Goal: Task Accomplishment & Management: Use online tool/utility

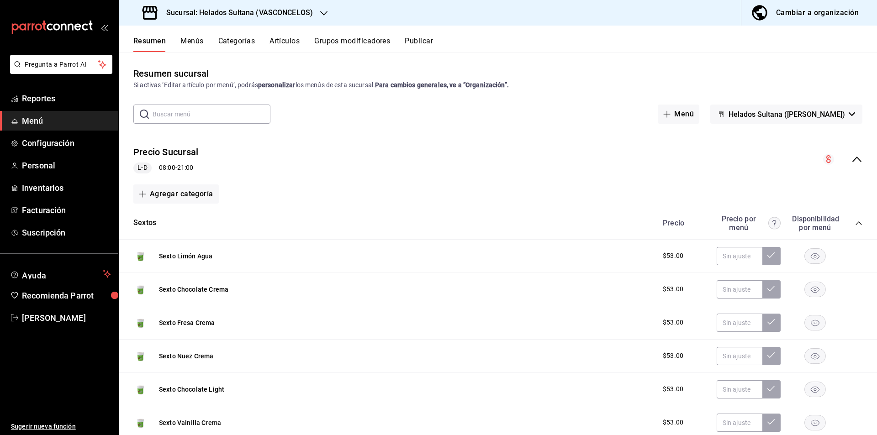
click at [849, 165] on div "collapse-menu-row" at bounding box center [842, 159] width 39 height 11
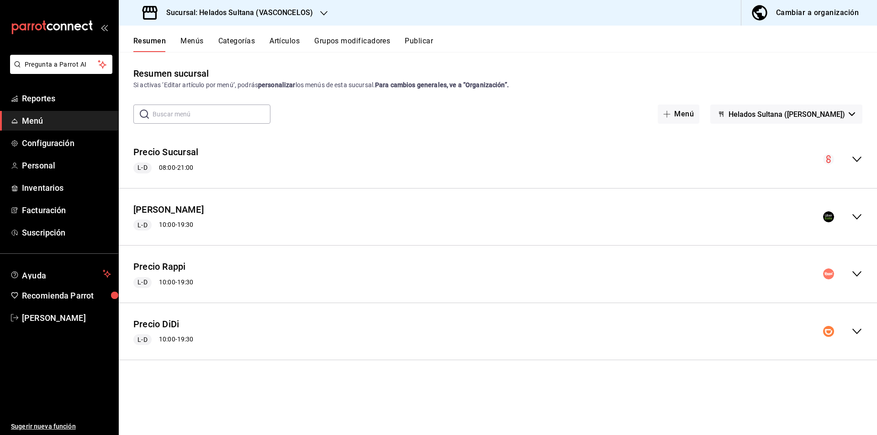
click at [851, 216] on icon "collapse-menu-row" at bounding box center [856, 216] width 11 height 11
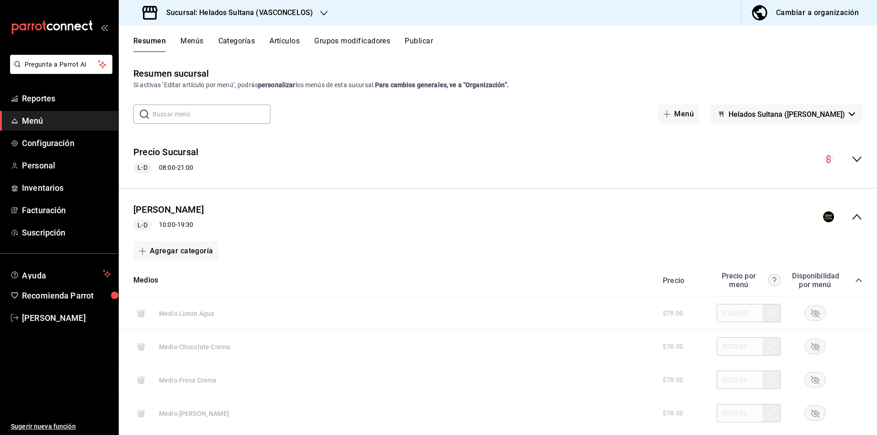
scroll to position [95, 0]
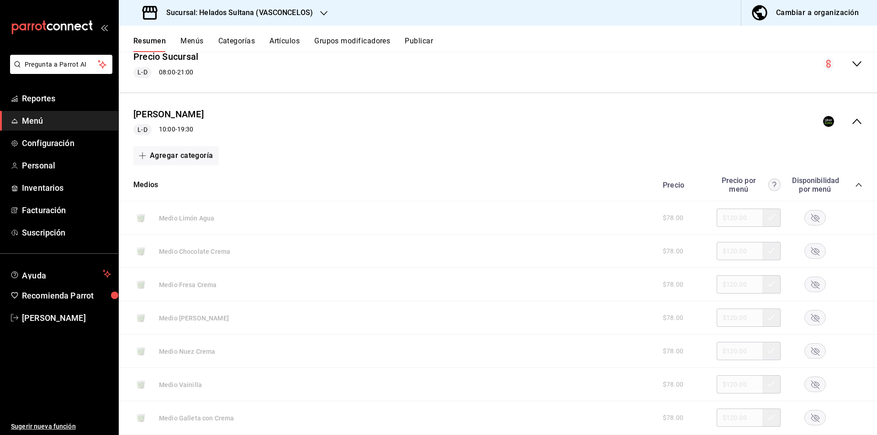
click at [855, 185] on icon "collapse-category-row" at bounding box center [858, 184] width 7 height 7
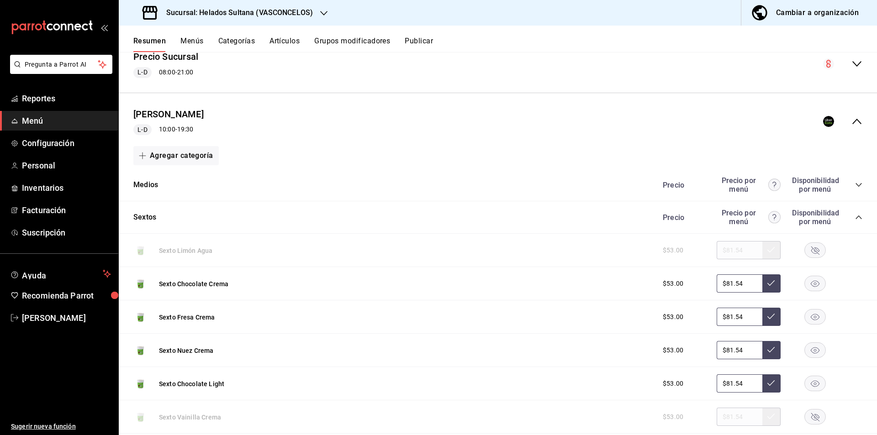
click at [855, 219] on icon "collapse-category-row" at bounding box center [858, 217] width 7 height 7
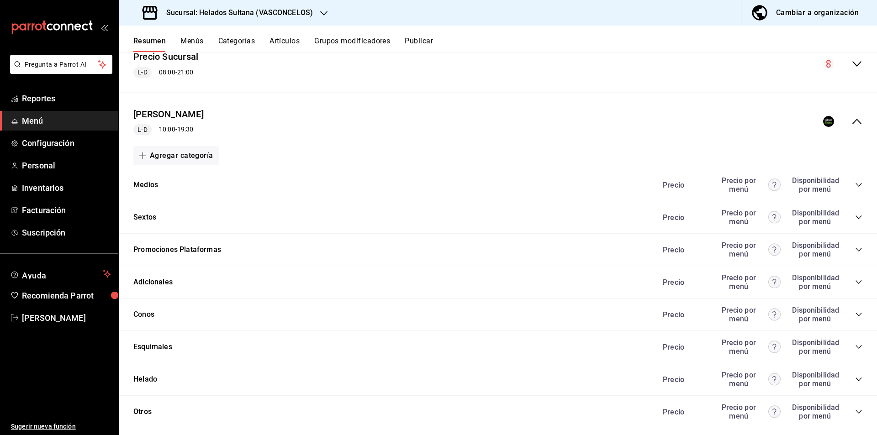
click at [855, 248] on icon "collapse-category-row" at bounding box center [858, 249] width 7 height 7
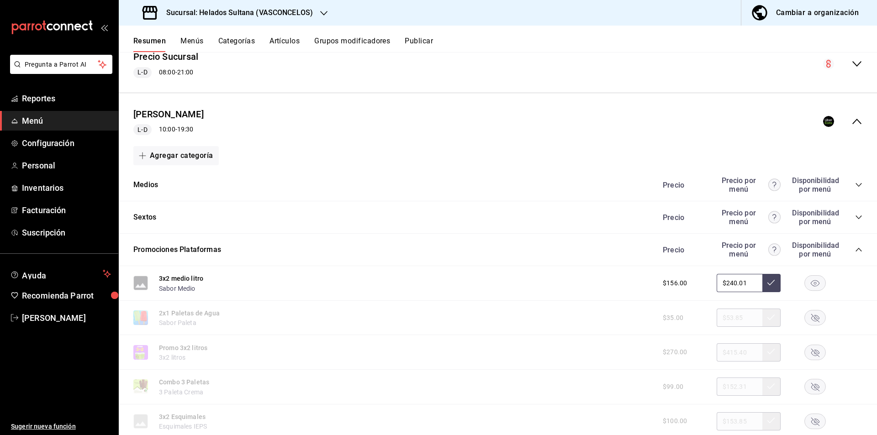
click at [813, 284] on rect "button" at bounding box center [814, 283] width 21 height 15
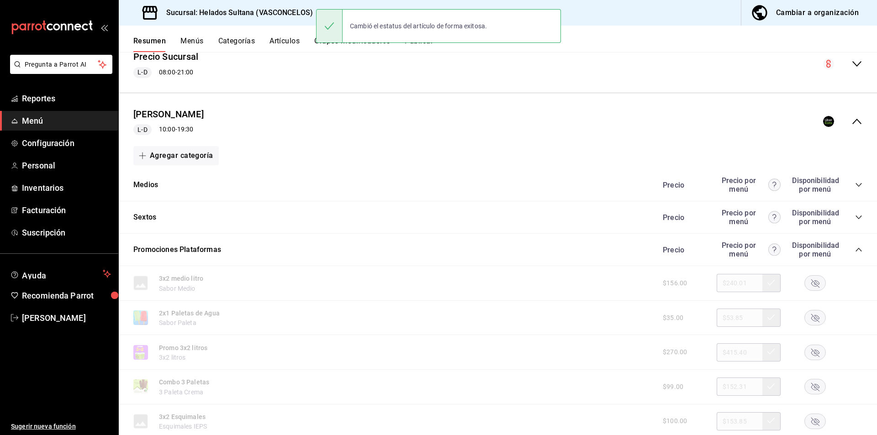
click at [841, 126] on div "collapse-menu-row" at bounding box center [842, 121] width 39 height 11
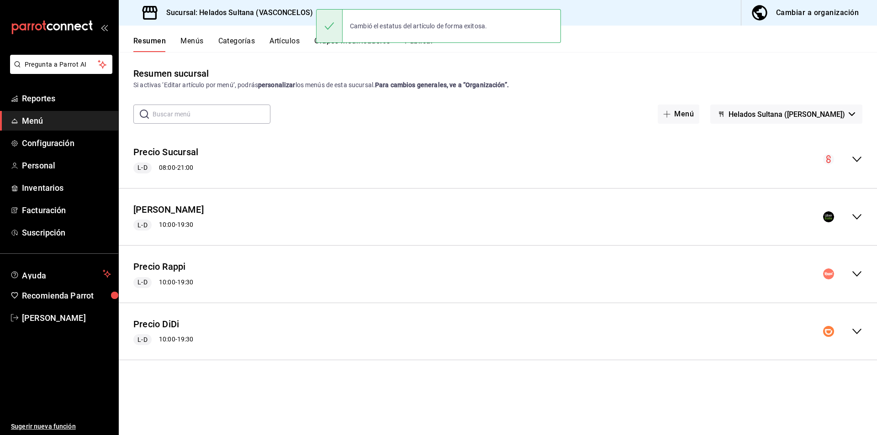
scroll to position [0, 0]
click at [859, 296] on div "Precio Rappi L-D 10:00 - 19:30 Agregar categoría" at bounding box center [498, 275] width 758 height 58
click at [857, 284] on div "Precio Rappi L-D 10:00 - 19:30" at bounding box center [498, 274] width 758 height 42
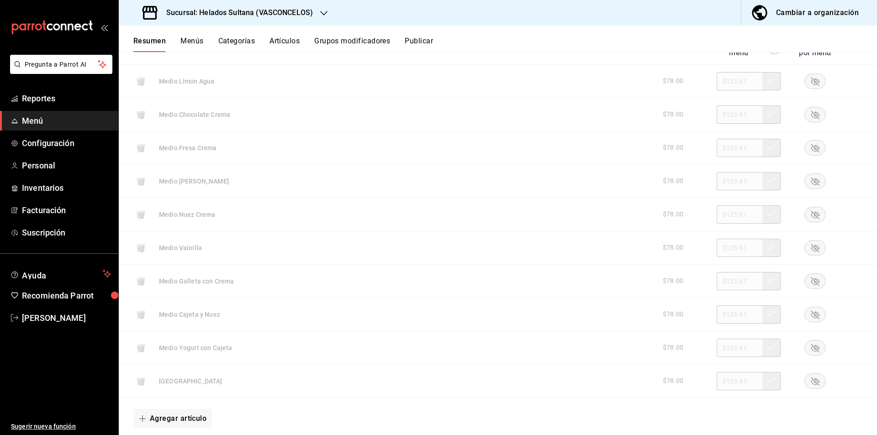
scroll to position [265, 0]
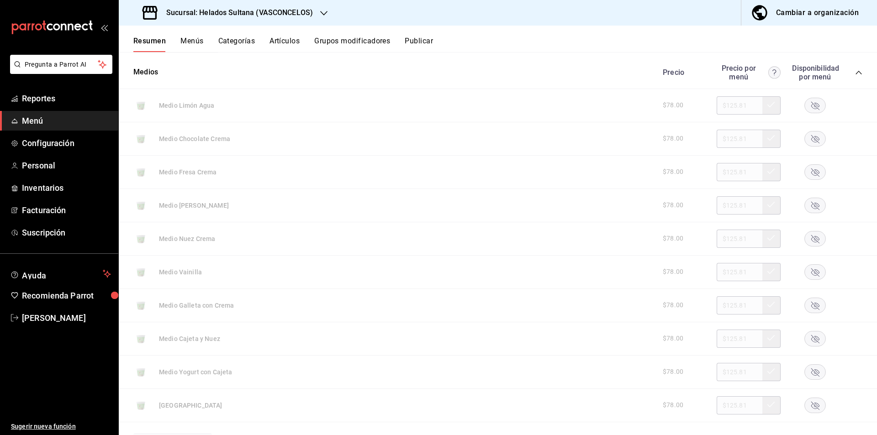
click at [847, 72] on div "Precio Precio por menú Disponibilidad por menú" at bounding box center [757, 72] width 209 height 17
click at [855, 72] on icon "collapse-category-row" at bounding box center [858, 72] width 7 height 7
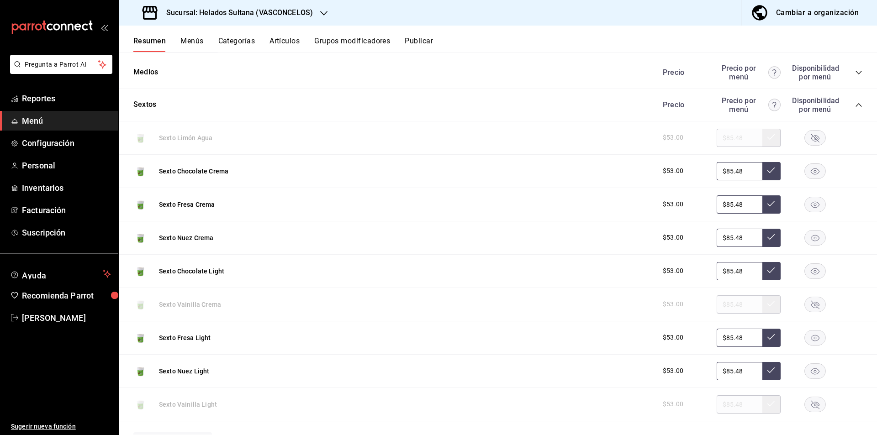
click at [851, 109] on div "Precio Precio por menú Disponibilidad por menú" at bounding box center [757, 104] width 209 height 17
click at [855, 104] on icon "collapse-category-row" at bounding box center [858, 105] width 6 height 4
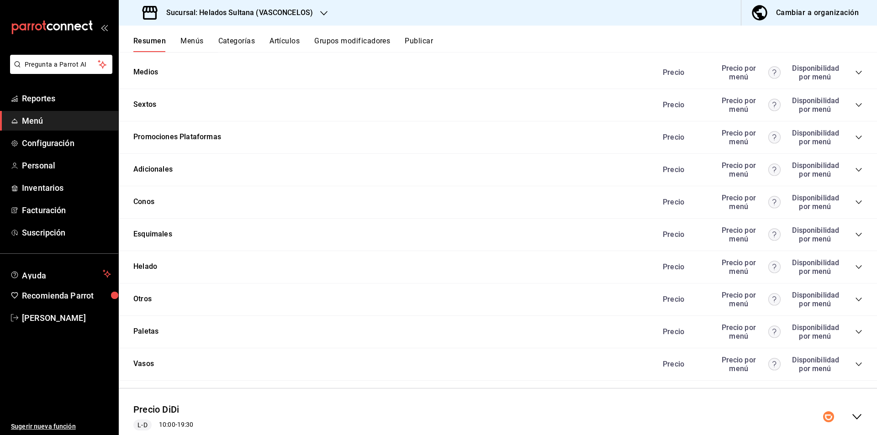
click at [854, 132] on div "Precio Precio por menú Disponibilidad por menú" at bounding box center [757, 137] width 209 height 17
drag, startPoint x: 853, startPoint y: 138, endPoint x: 854, endPoint y: 132, distance: 6.4
click at [854, 132] on div "Precio Precio por menú Disponibilidad por menú" at bounding box center [757, 137] width 209 height 17
click at [855, 138] on icon "collapse-category-row" at bounding box center [858, 138] width 6 height 4
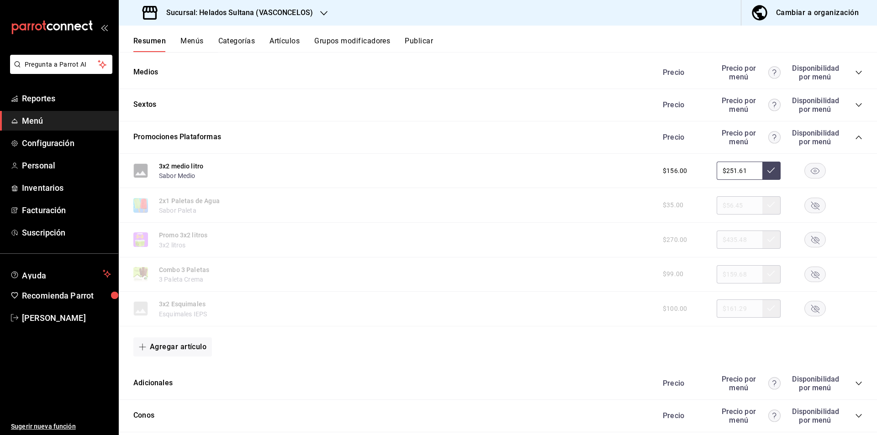
click at [806, 174] on rect "button" at bounding box center [814, 170] width 21 height 15
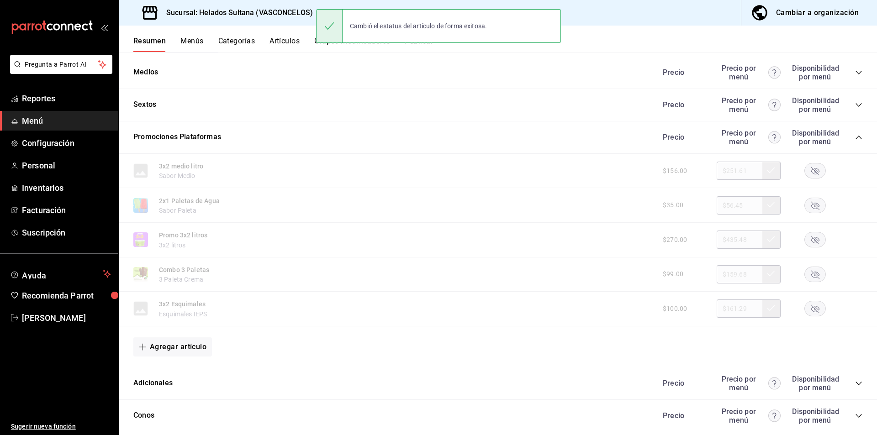
scroll to position [122, 0]
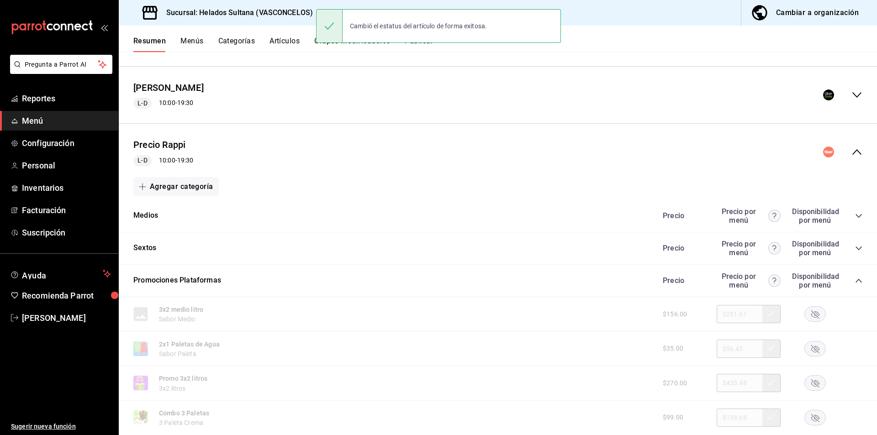
click at [851, 150] on icon "collapse-menu-row" at bounding box center [856, 152] width 11 height 11
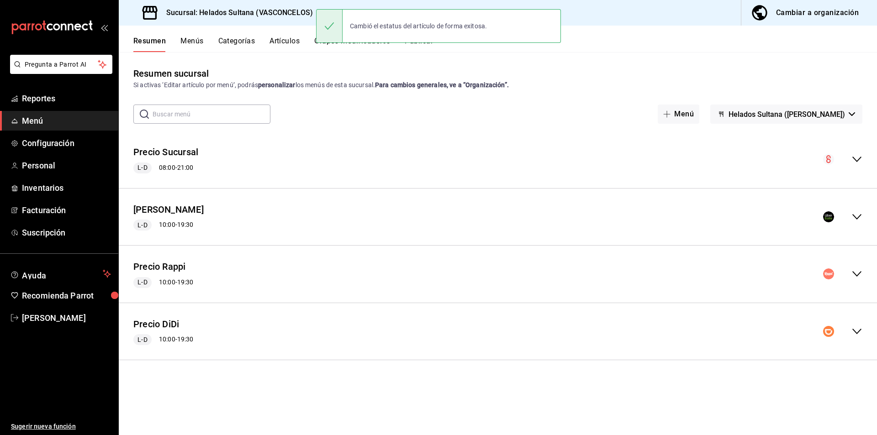
scroll to position [0, 0]
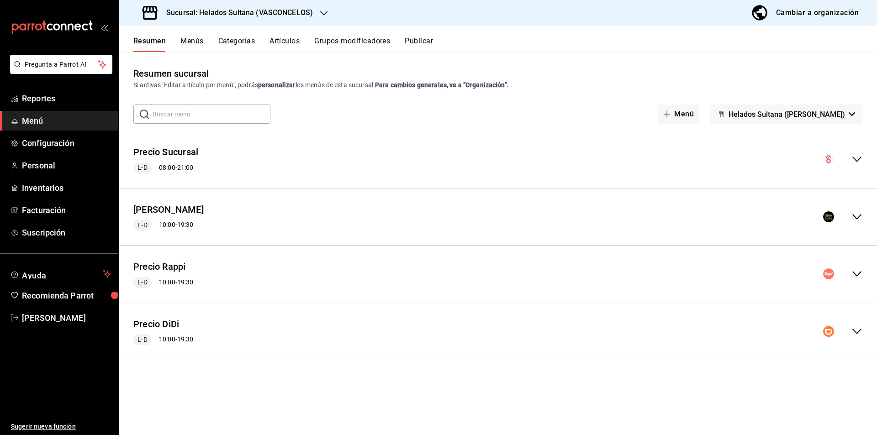
click at [858, 325] on div "Precio DiDi L-D 10:00 - 19:30" at bounding box center [498, 331] width 758 height 42
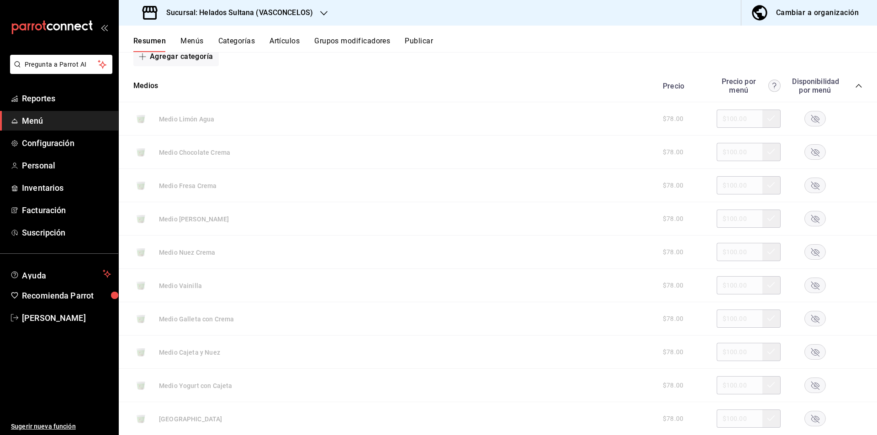
scroll to position [310, 0]
click at [855, 87] on icon "collapse-category-row" at bounding box center [858, 84] width 7 height 7
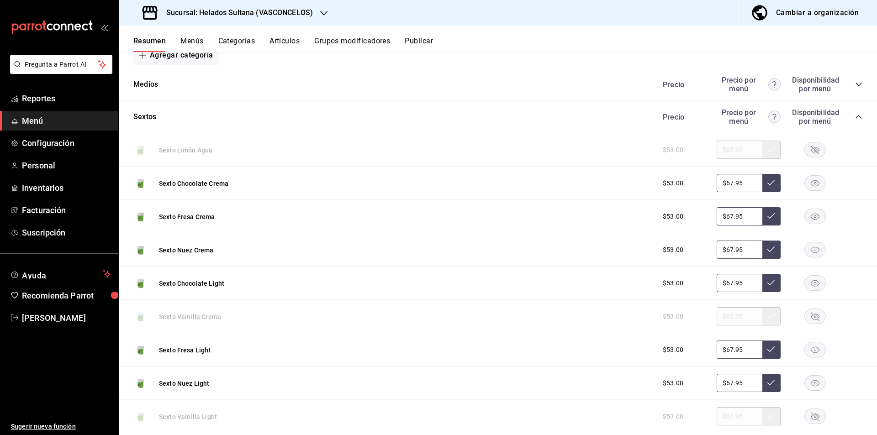
click at [855, 115] on icon "collapse-category-row" at bounding box center [858, 116] width 7 height 7
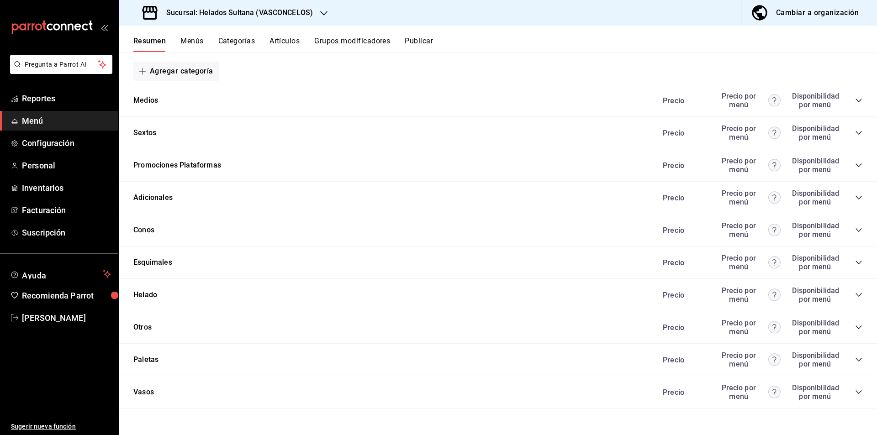
scroll to position [294, 0]
click at [855, 165] on icon "collapse-category-row" at bounding box center [858, 165] width 7 height 7
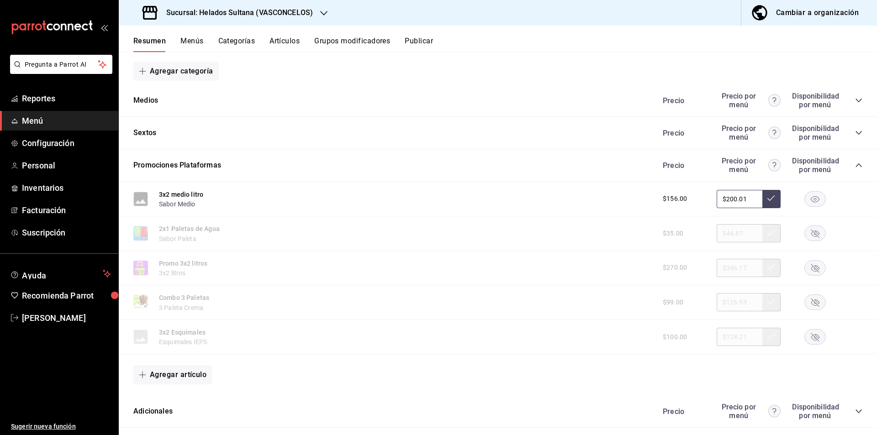
click at [804, 198] on rect "button" at bounding box center [814, 198] width 21 height 15
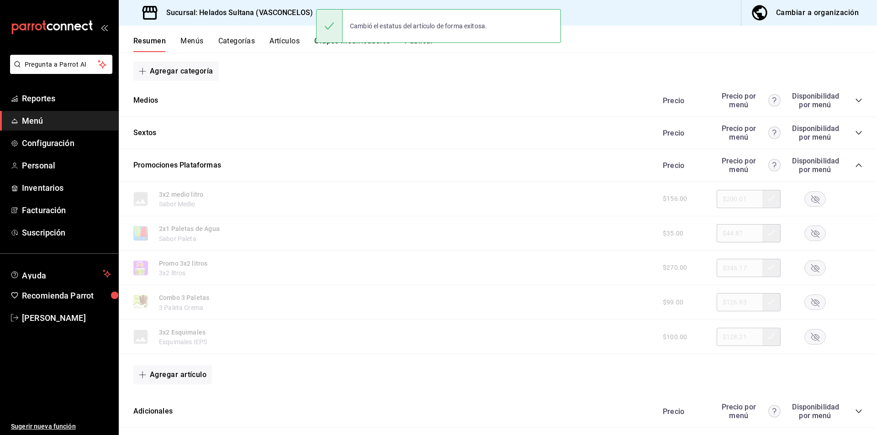
click at [420, 46] on button "Publicar" at bounding box center [418, 45] width 28 height 16
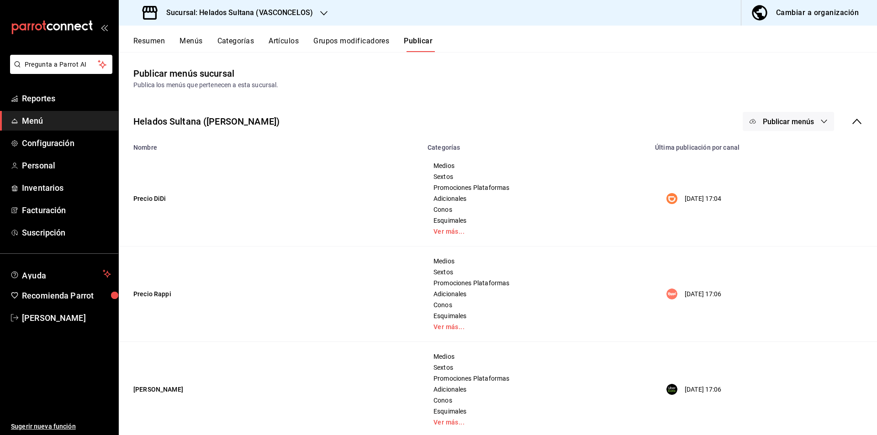
click at [801, 121] on span "Publicar menús" at bounding box center [787, 121] width 51 height 9
click at [772, 148] on div at bounding box center [760, 151] width 26 height 15
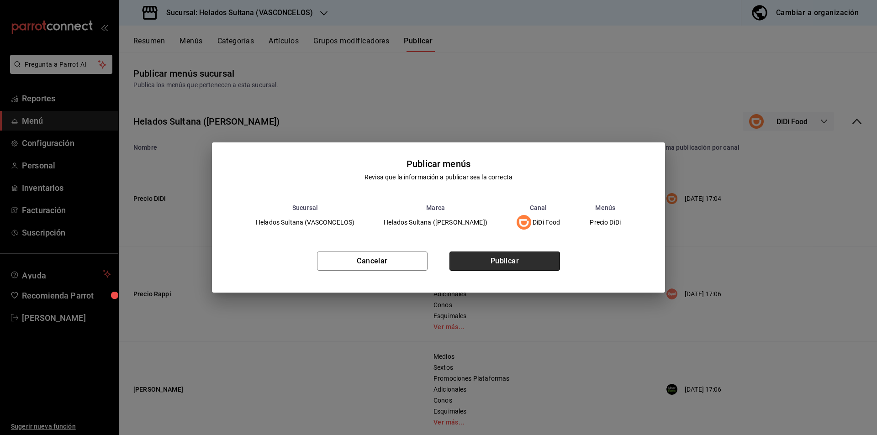
click at [485, 268] on button "Publicar" at bounding box center [504, 261] width 110 height 19
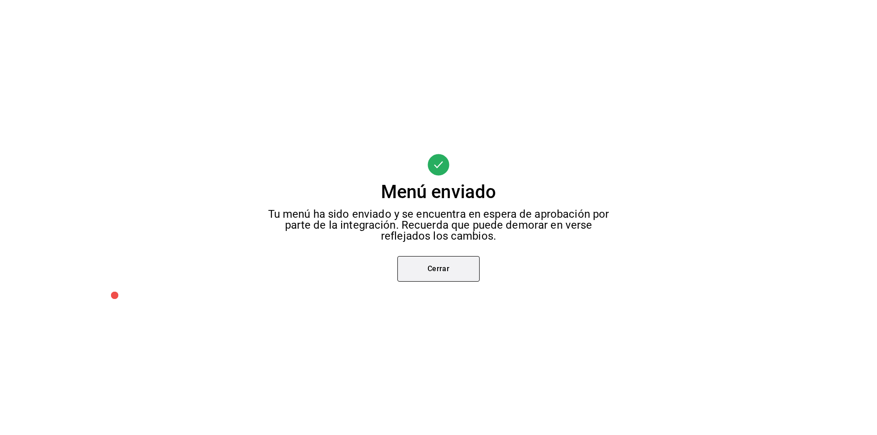
click at [417, 276] on button "Cerrar" at bounding box center [438, 269] width 82 height 26
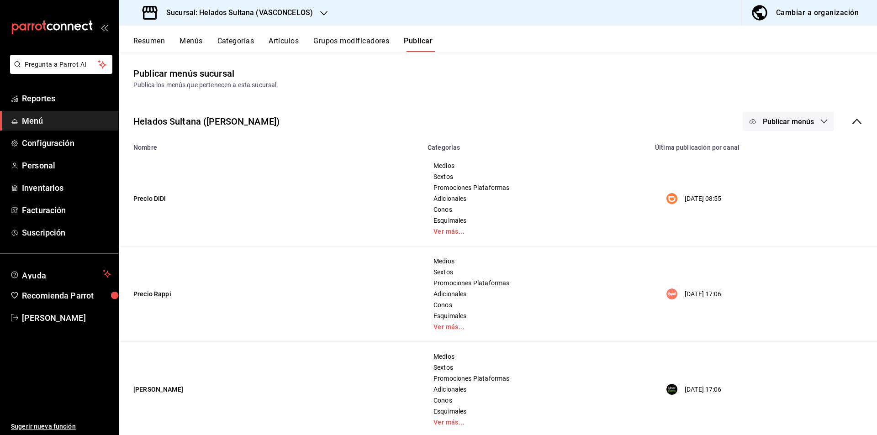
click at [783, 120] on span "Publicar menús" at bounding box center [787, 121] width 51 height 9
click at [767, 173] on div at bounding box center [760, 176] width 26 height 15
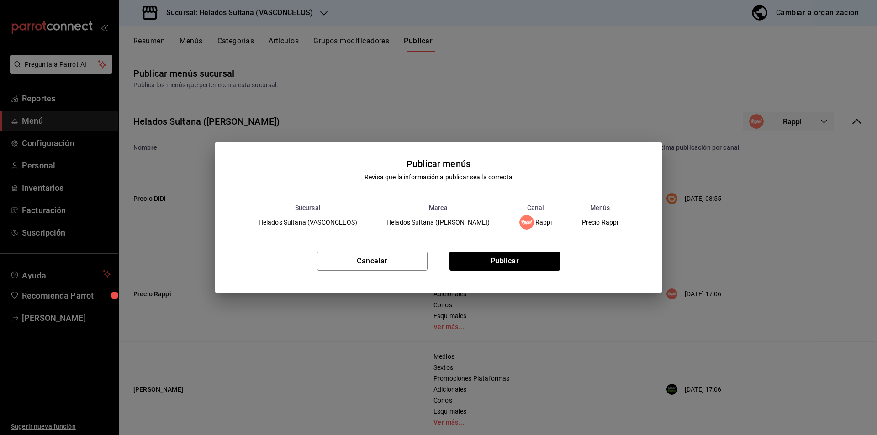
click at [473, 271] on div "Cancelar Publicar" at bounding box center [439, 265] width 448 height 56
click at [466, 265] on button "Publicar" at bounding box center [504, 261] width 110 height 19
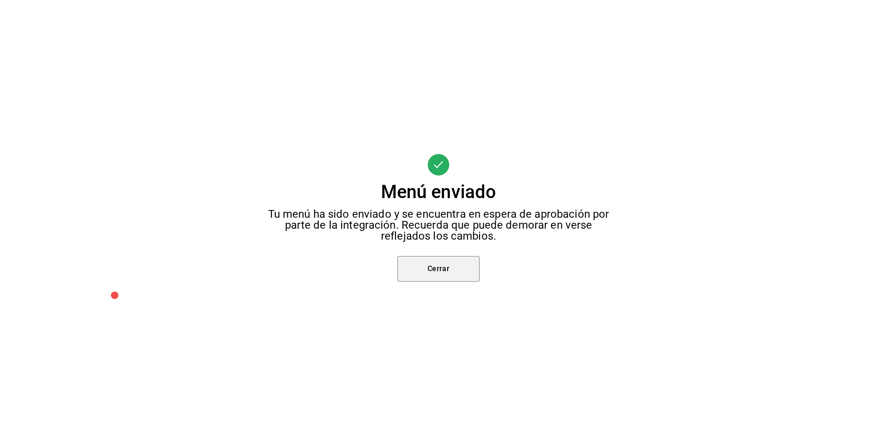
click at [466, 265] on button "Cerrar" at bounding box center [438, 269] width 82 height 26
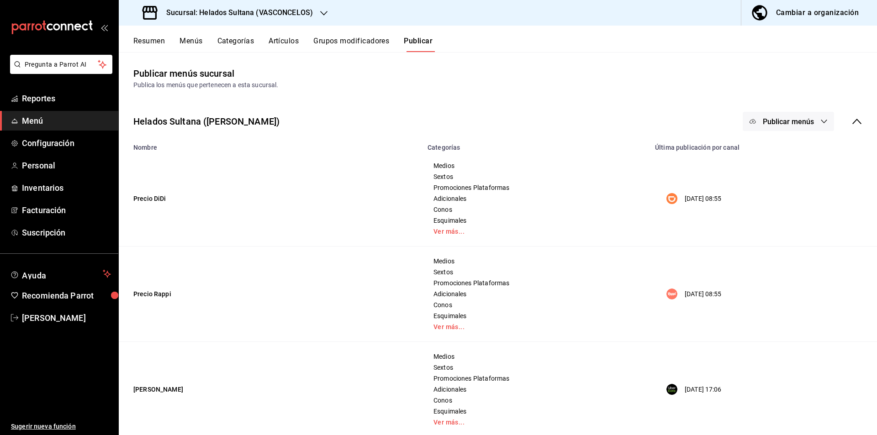
click at [770, 121] on span "Publicar menús" at bounding box center [787, 121] width 51 height 9
click at [766, 206] on div at bounding box center [760, 202] width 26 height 15
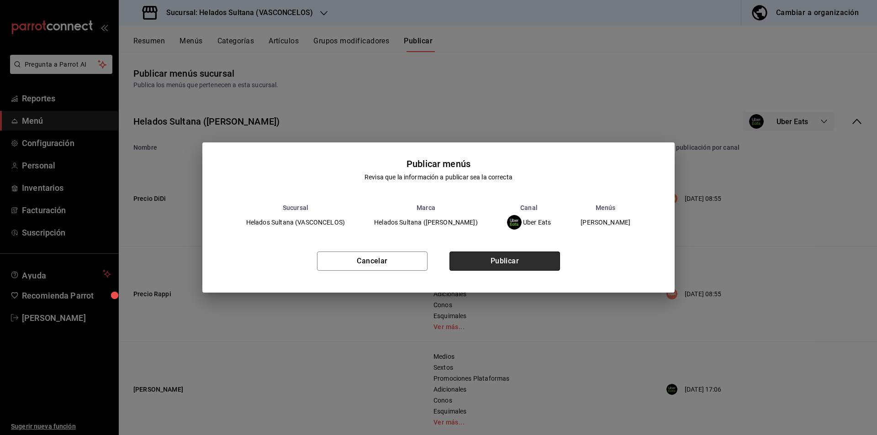
click at [522, 259] on button "Publicar" at bounding box center [504, 261] width 110 height 19
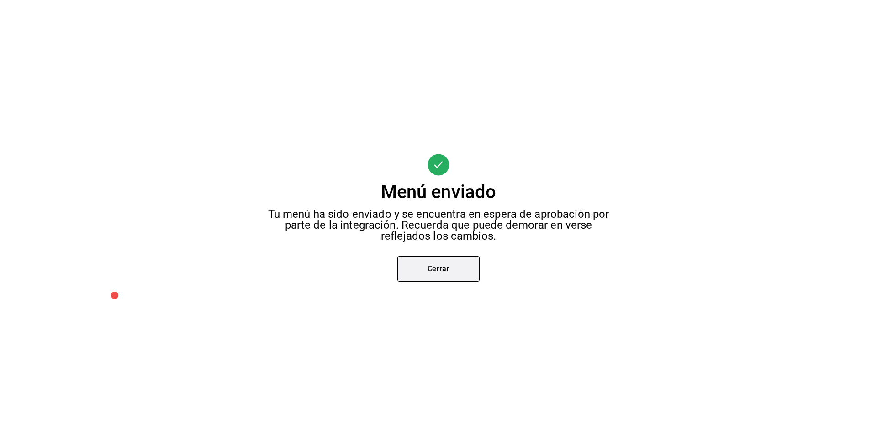
click at [463, 263] on button "Cerrar" at bounding box center [438, 269] width 82 height 26
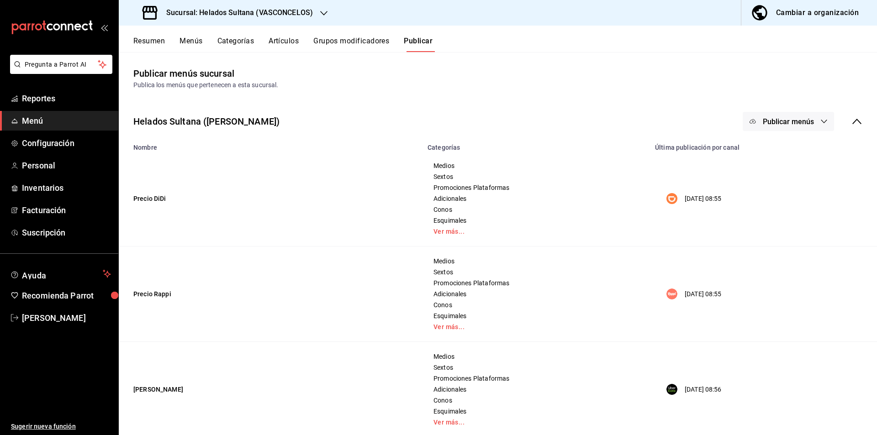
click at [160, 39] on button "Resumen" at bounding box center [149, 45] width 32 height 16
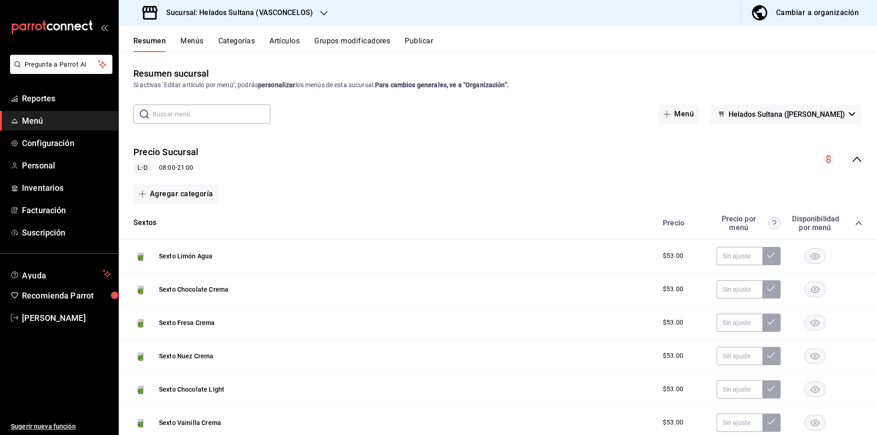
click at [851, 164] on icon "collapse-menu-row" at bounding box center [856, 159] width 11 height 11
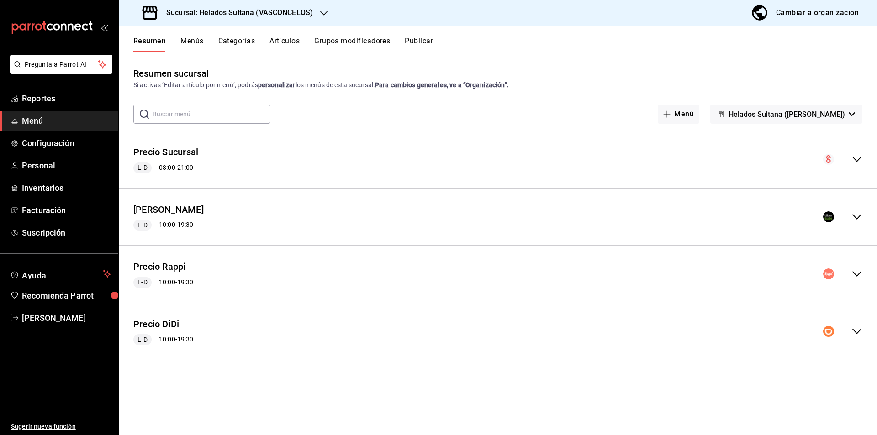
click at [850, 215] on div "collapse-menu-row" at bounding box center [842, 216] width 39 height 11
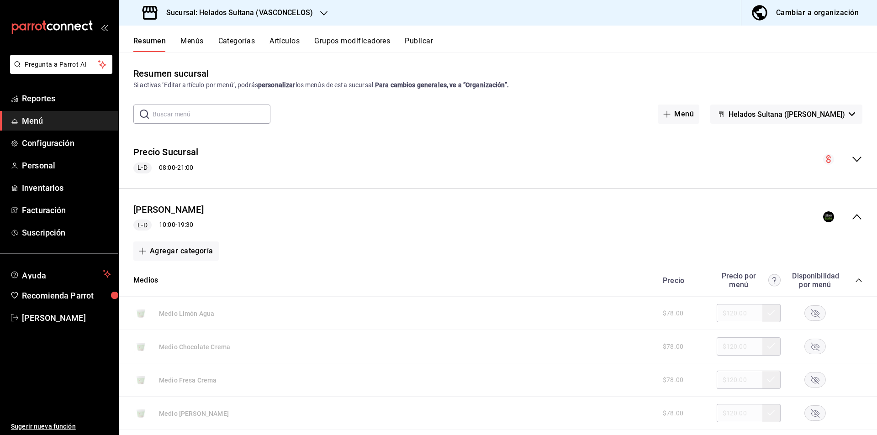
scroll to position [80, 0]
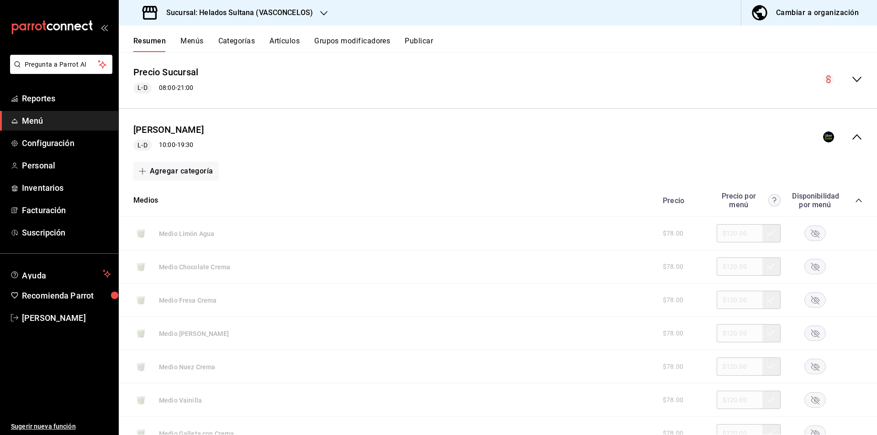
click at [855, 198] on icon "collapse-category-row" at bounding box center [858, 200] width 7 height 7
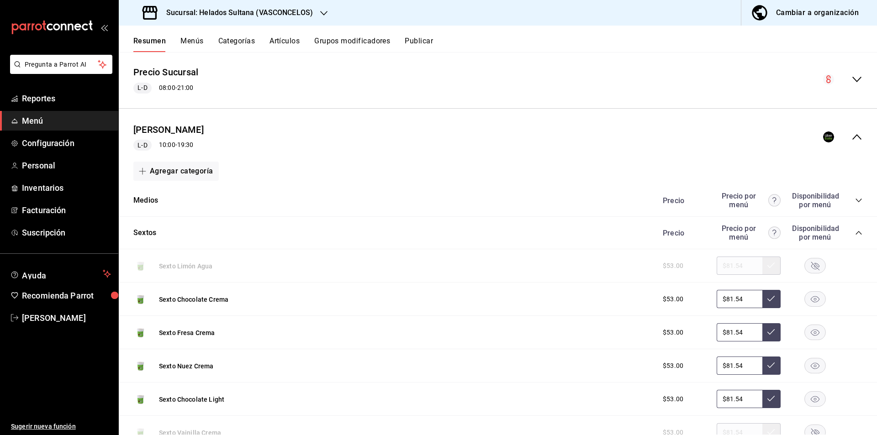
click at [849, 227] on div "Precio Precio por menú Disponibilidad por menú" at bounding box center [757, 232] width 209 height 17
click at [855, 233] on icon "collapse-category-row" at bounding box center [858, 233] width 6 height 4
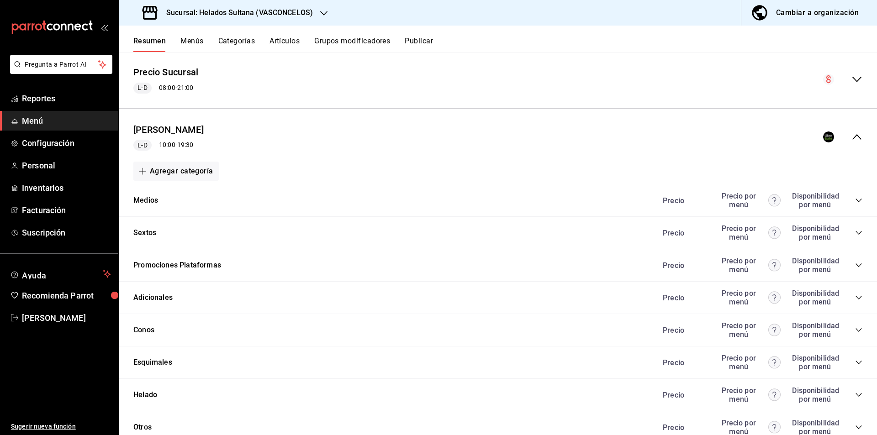
click at [855, 264] on icon "collapse-category-row" at bounding box center [858, 265] width 7 height 7
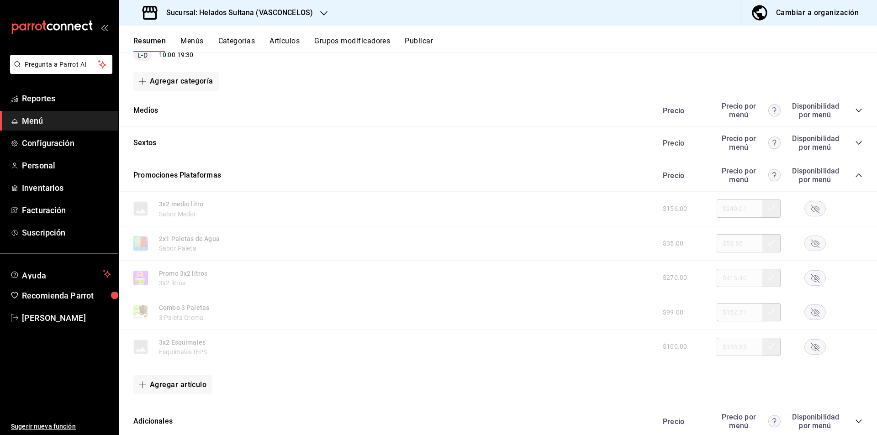
scroll to position [173, 0]
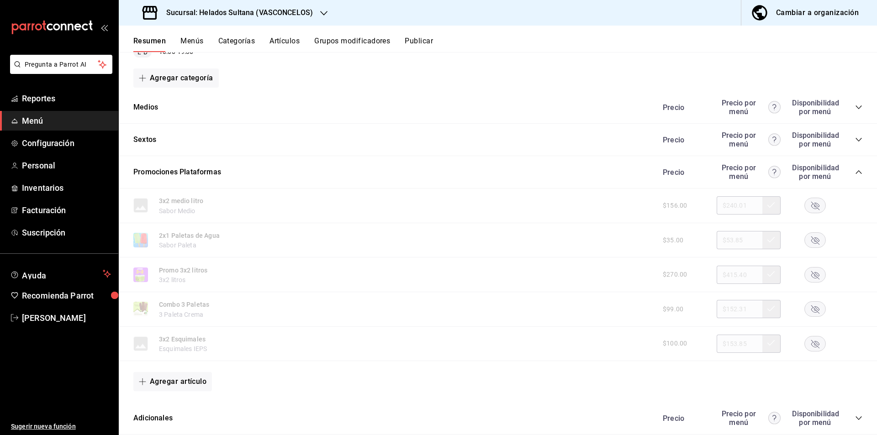
click at [807, 305] on rect "button" at bounding box center [814, 309] width 21 height 15
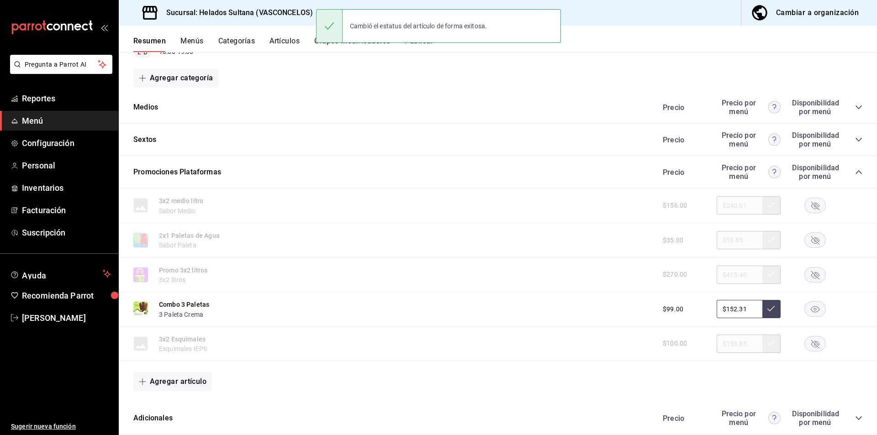
scroll to position [0, 0]
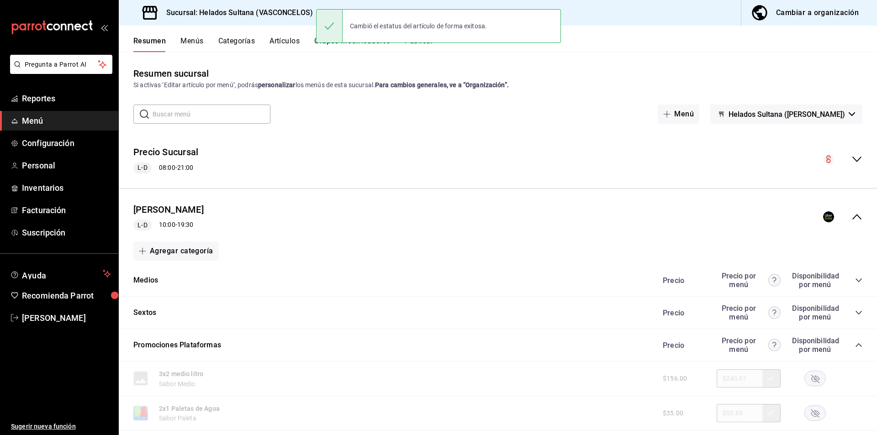
click at [851, 215] on icon "collapse-menu-row" at bounding box center [856, 216] width 11 height 11
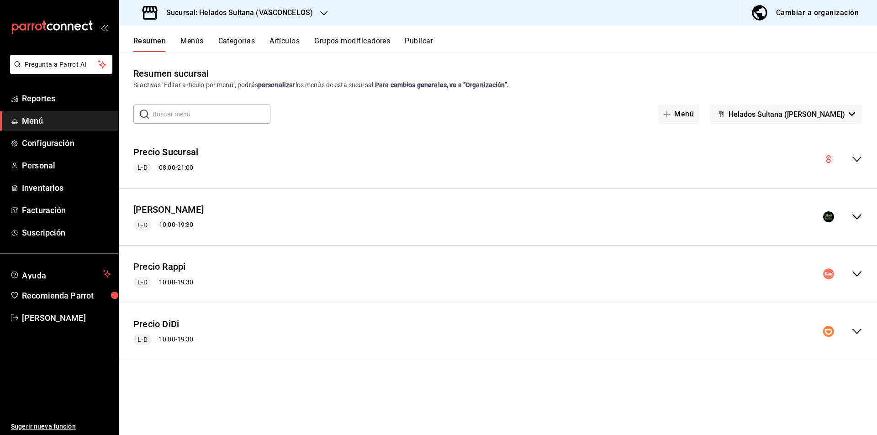
click at [855, 281] on div "Precio Rappi L-D 10:00 - 19:30" at bounding box center [498, 274] width 758 height 42
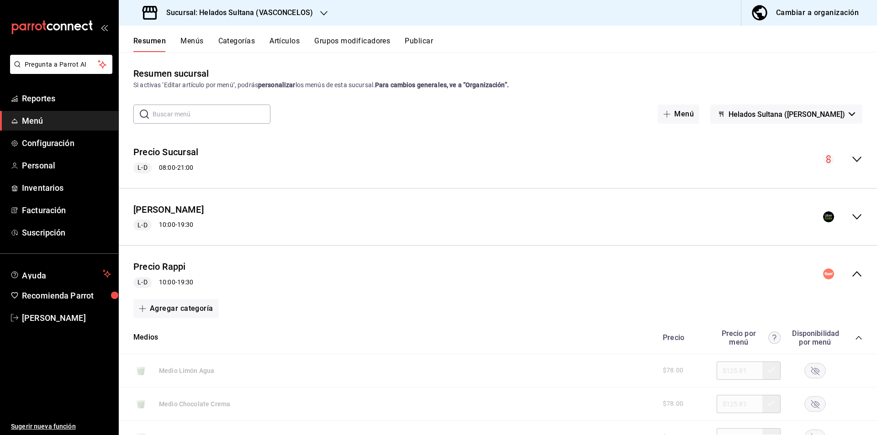
scroll to position [134, 0]
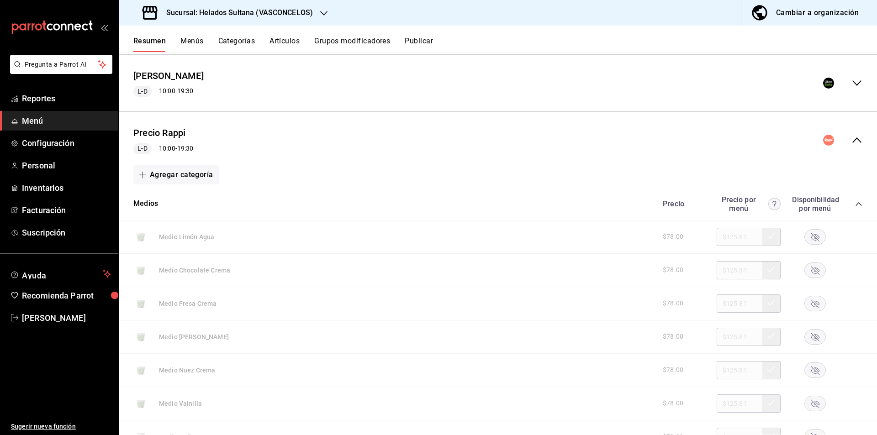
click at [855, 206] on icon "collapse-category-row" at bounding box center [858, 203] width 7 height 7
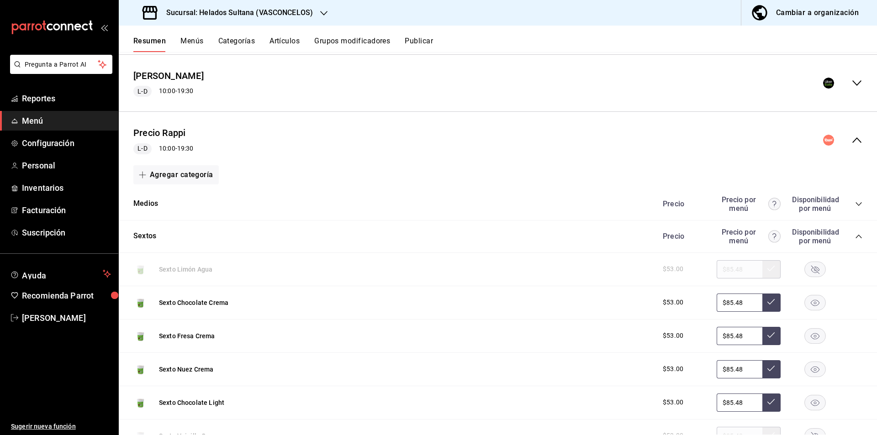
click at [855, 234] on icon "collapse-category-row" at bounding box center [858, 236] width 7 height 7
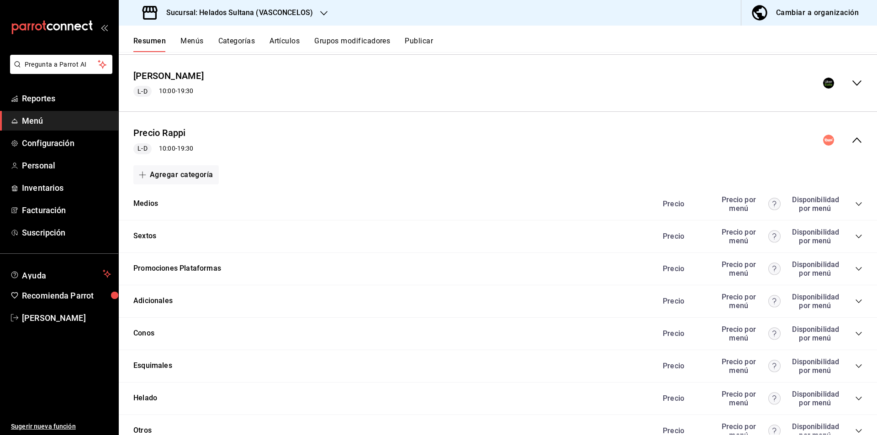
click at [855, 269] on icon "collapse-category-row" at bounding box center [858, 268] width 7 height 7
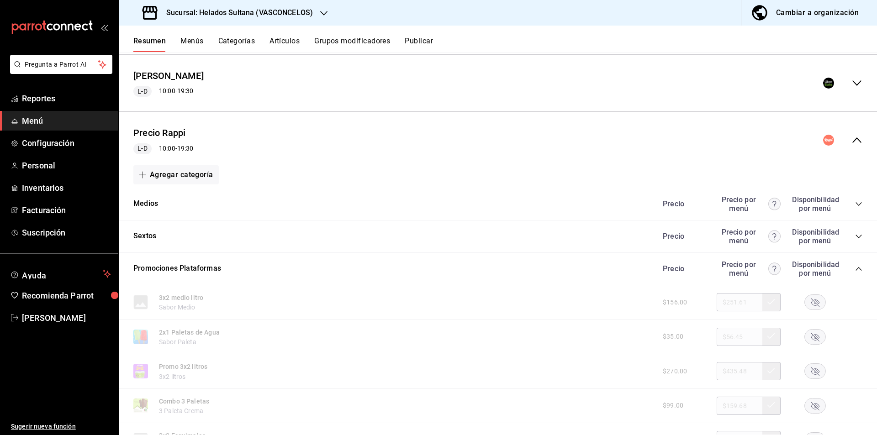
scroll to position [218, 0]
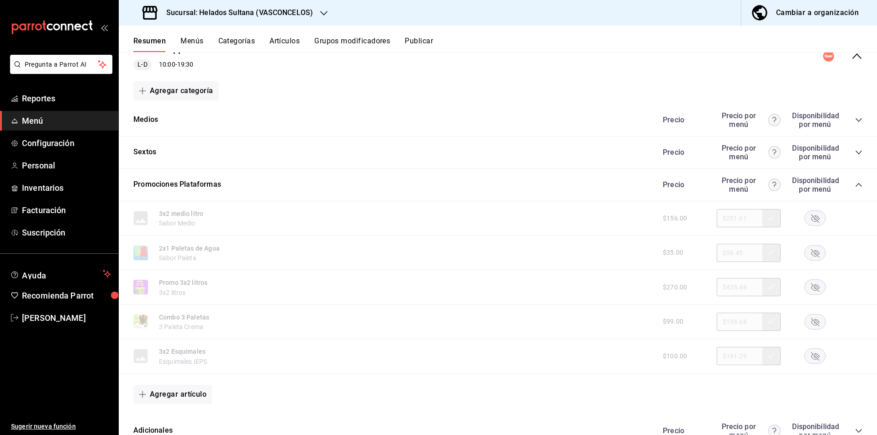
click at [819, 331] on div "$99.00 $159.68" at bounding box center [757, 322] width 209 height 18
click at [810, 320] on rect "button" at bounding box center [814, 321] width 21 height 15
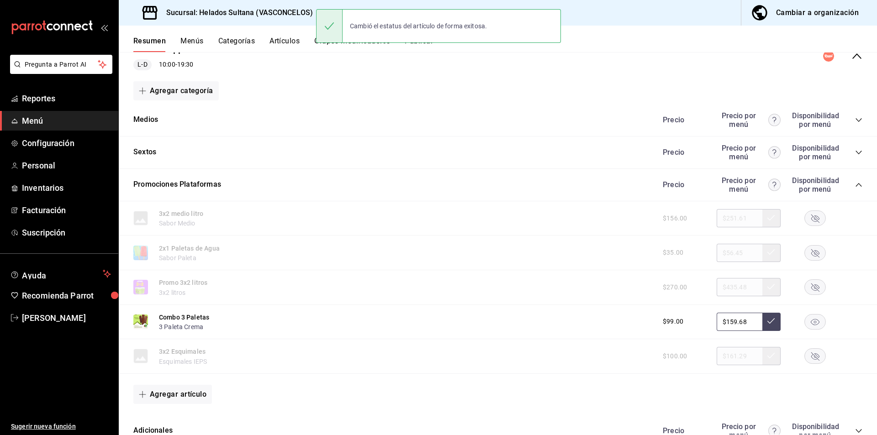
click at [855, 185] on icon "collapse-category-row" at bounding box center [858, 185] width 6 height 4
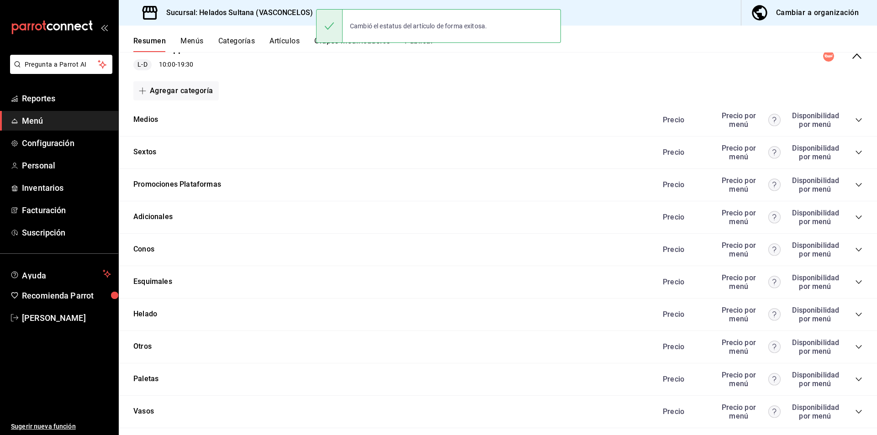
click at [846, 73] on div "Precio Rappi L-D 10:00 - 19:30" at bounding box center [498, 56] width 758 height 42
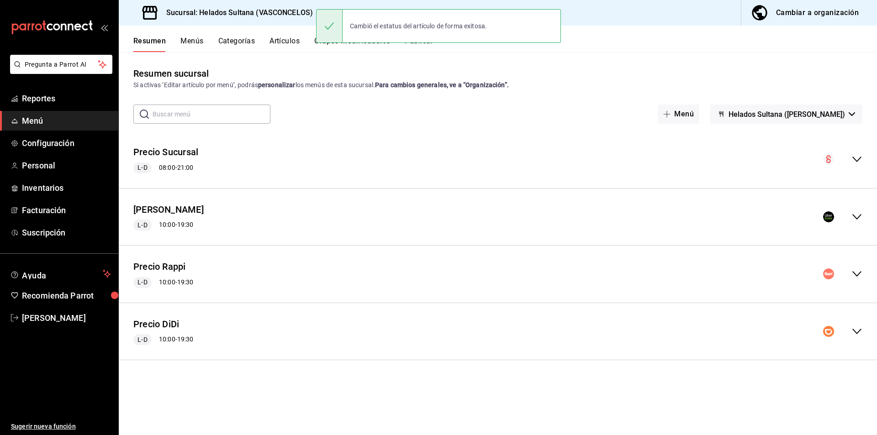
scroll to position [0, 0]
click at [857, 329] on icon "collapse-menu-row" at bounding box center [856, 331] width 11 height 11
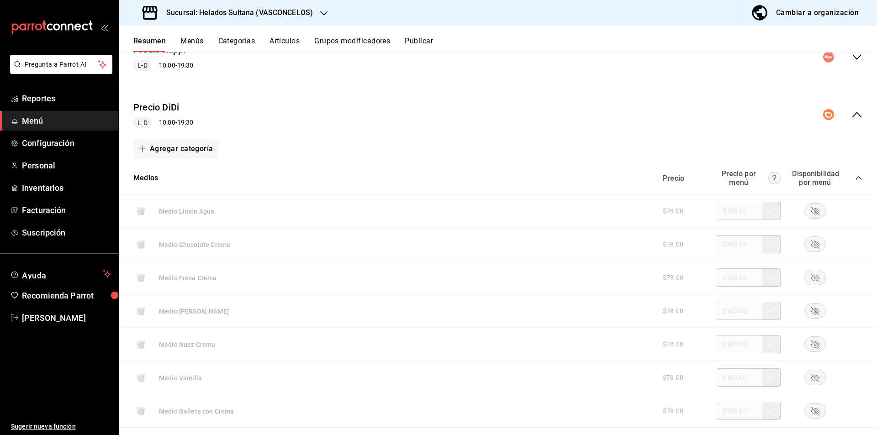
scroll to position [226, 0]
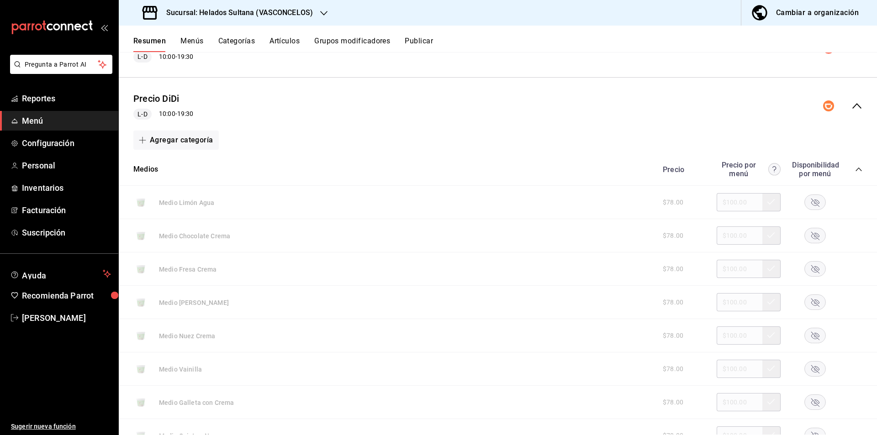
click at [855, 170] on icon "collapse-category-row" at bounding box center [858, 169] width 7 height 7
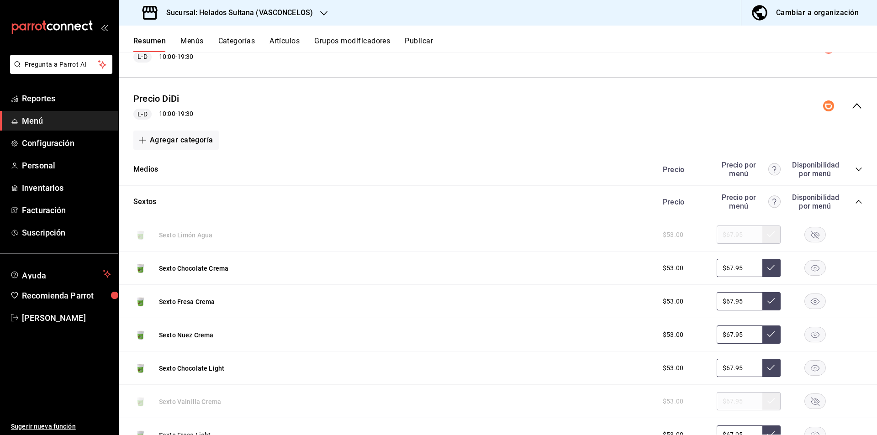
click at [855, 205] on icon "collapse-category-row" at bounding box center [858, 201] width 7 height 7
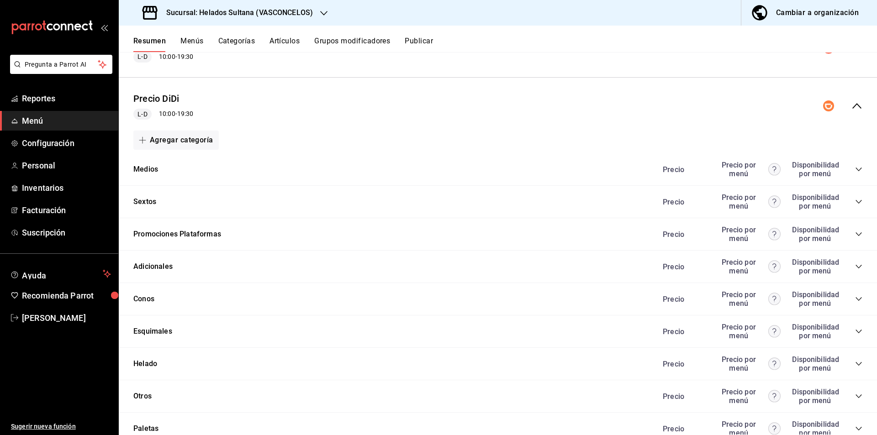
click at [855, 237] on icon "collapse-category-row" at bounding box center [858, 234] width 7 height 7
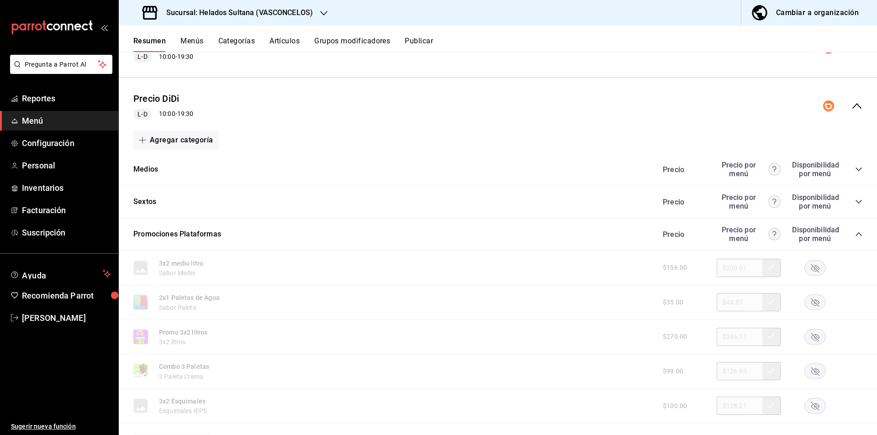
click at [869, 215] on div "Sextos Precio Precio por menú Disponibilidad por menú" at bounding box center [498, 202] width 758 height 32
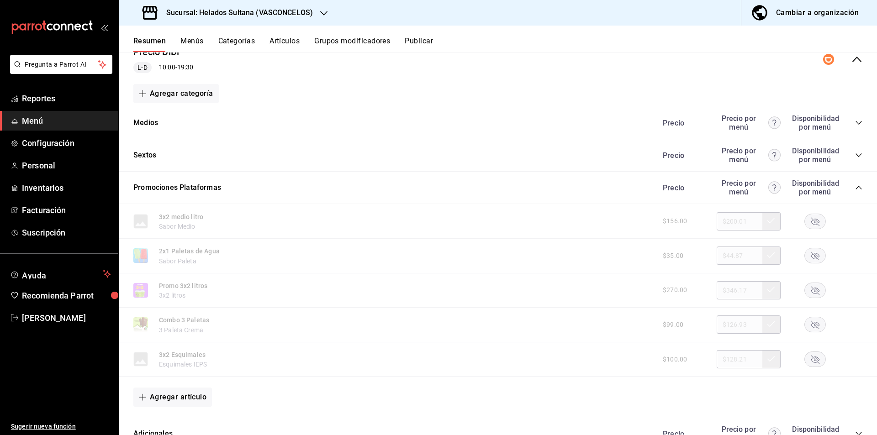
click at [804, 330] on rect "button" at bounding box center [814, 324] width 21 height 15
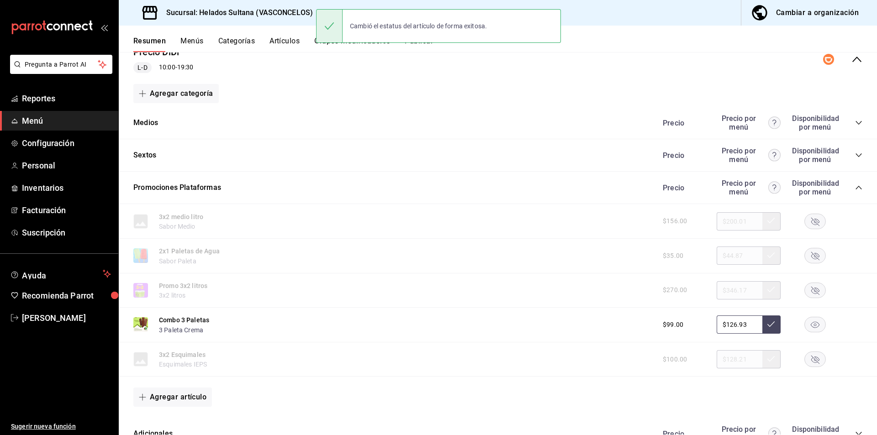
click at [422, 48] on button "Publicar" at bounding box center [418, 45] width 28 height 16
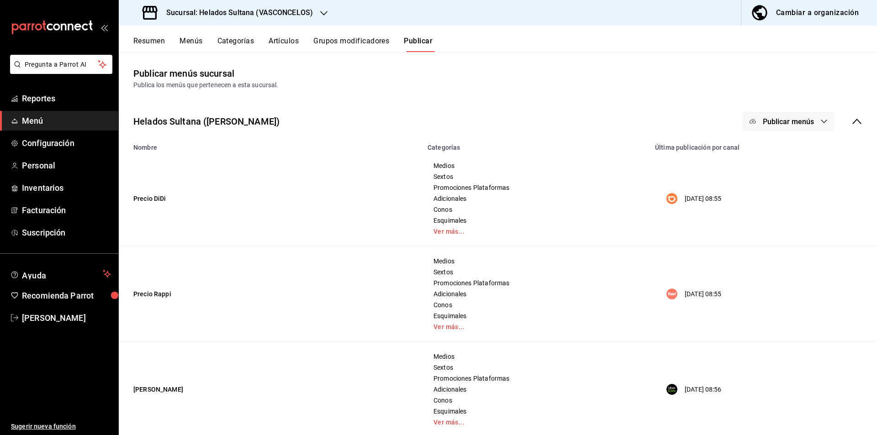
click at [799, 126] on button "Publicar menús" at bounding box center [787, 121] width 91 height 19
click at [783, 157] on li "DiDi Food" at bounding box center [782, 151] width 84 height 26
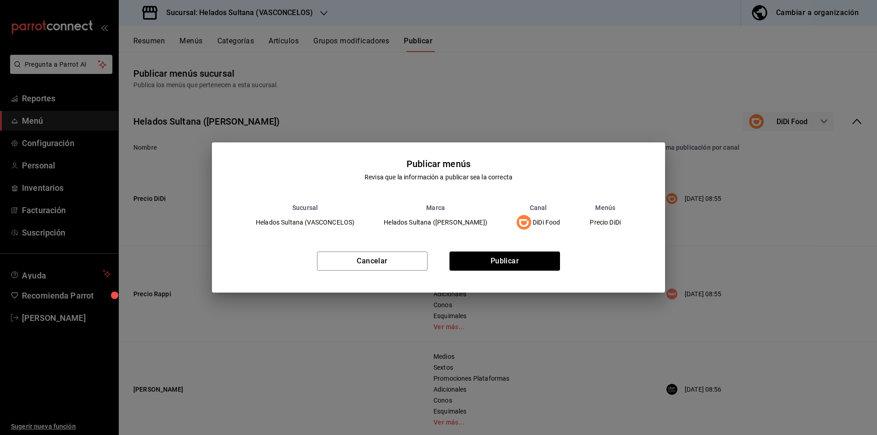
click at [531, 243] on div "Cancelar Publicar" at bounding box center [438, 265] width 453 height 56
click at [514, 256] on button "Publicar" at bounding box center [504, 261] width 110 height 19
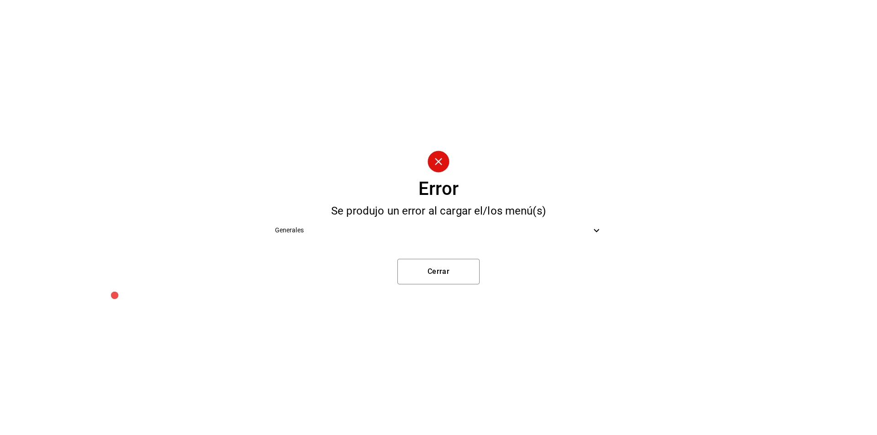
click at [494, 239] on div "Generales" at bounding box center [439, 230] width 342 height 21
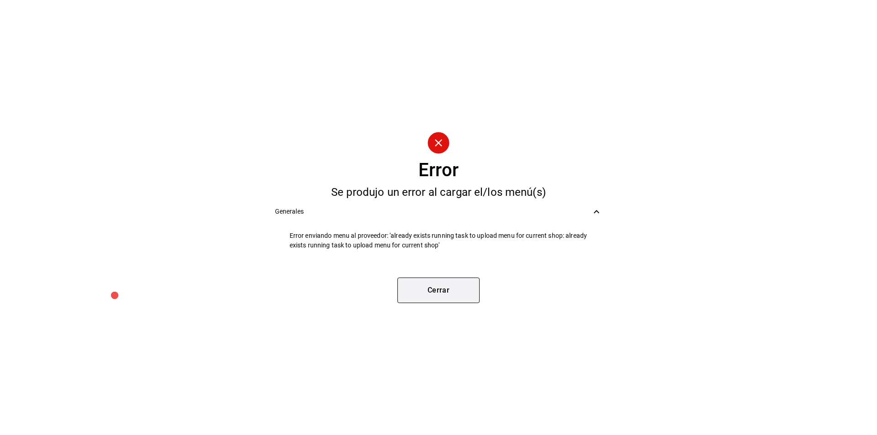
click at [438, 294] on button "Cerrar" at bounding box center [438, 291] width 82 height 26
